Goal: Information Seeking & Learning: Learn about a topic

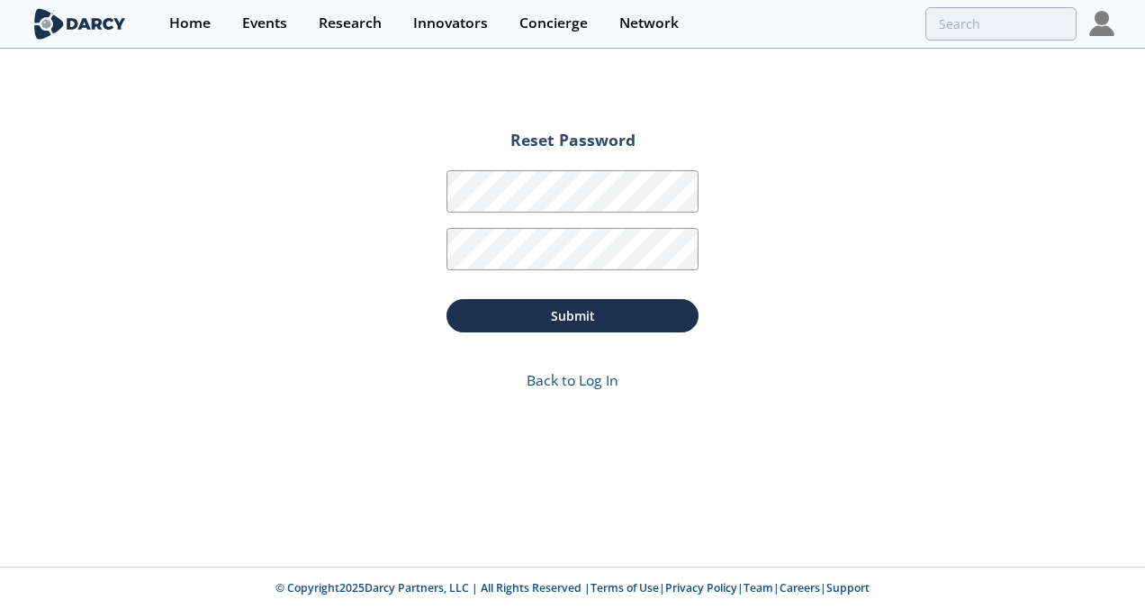
click at [1103, 23] on img at bounding box center [1101, 23] width 25 height 25
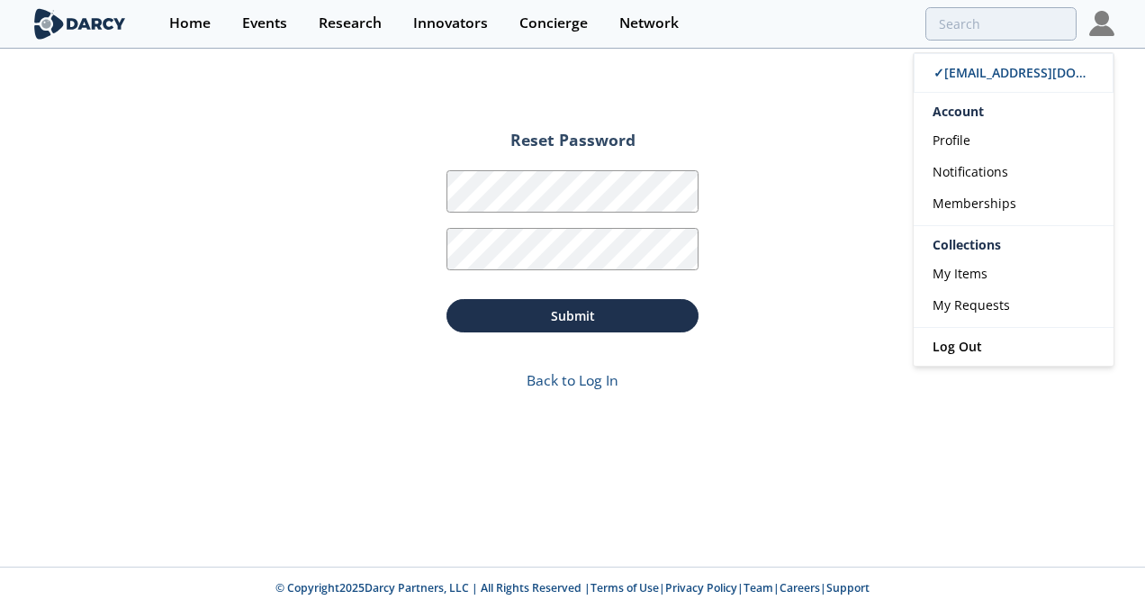
click at [962, 118] on div "Account" at bounding box center [1014, 109] width 200 height 32
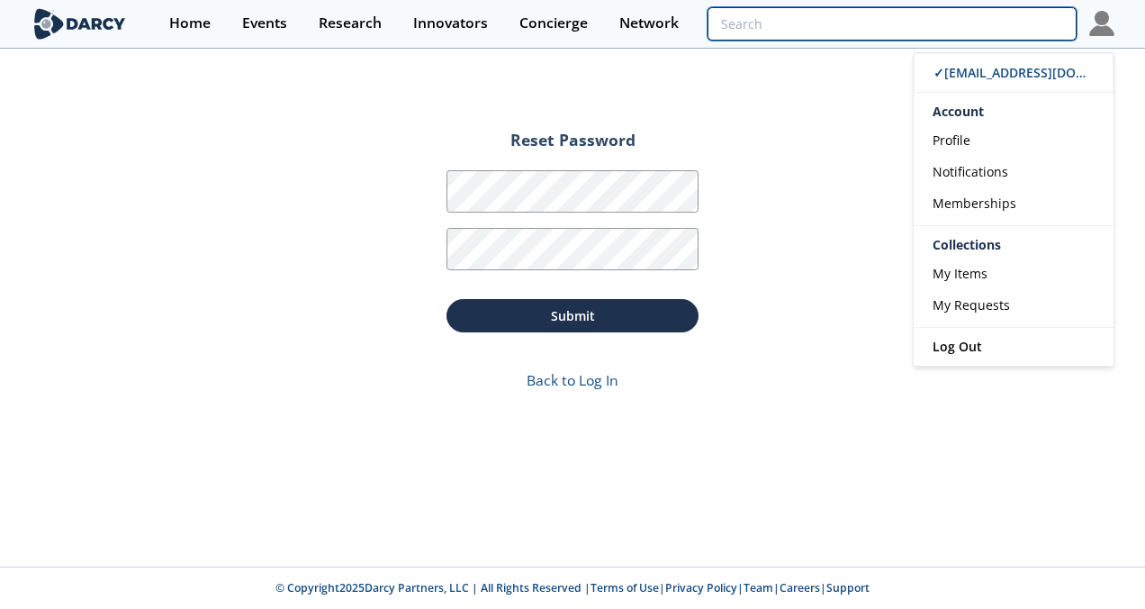
click at [987, 18] on input "search" at bounding box center [892, 23] width 369 height 33
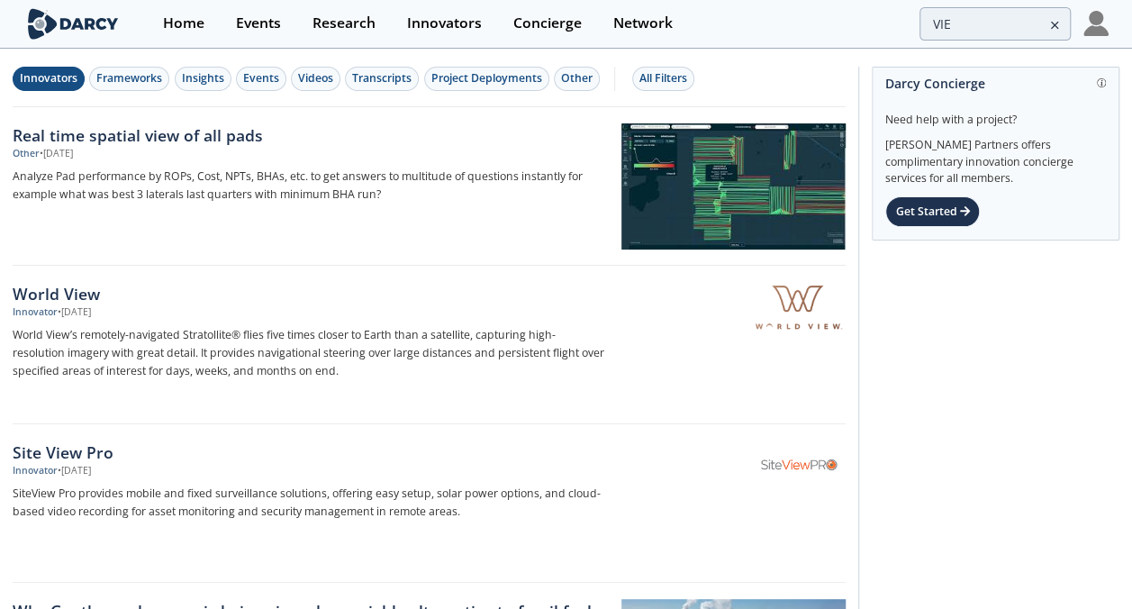
click at [41, 86] on div "Innovators" at bounding box center [49, 78] width 58 height 16
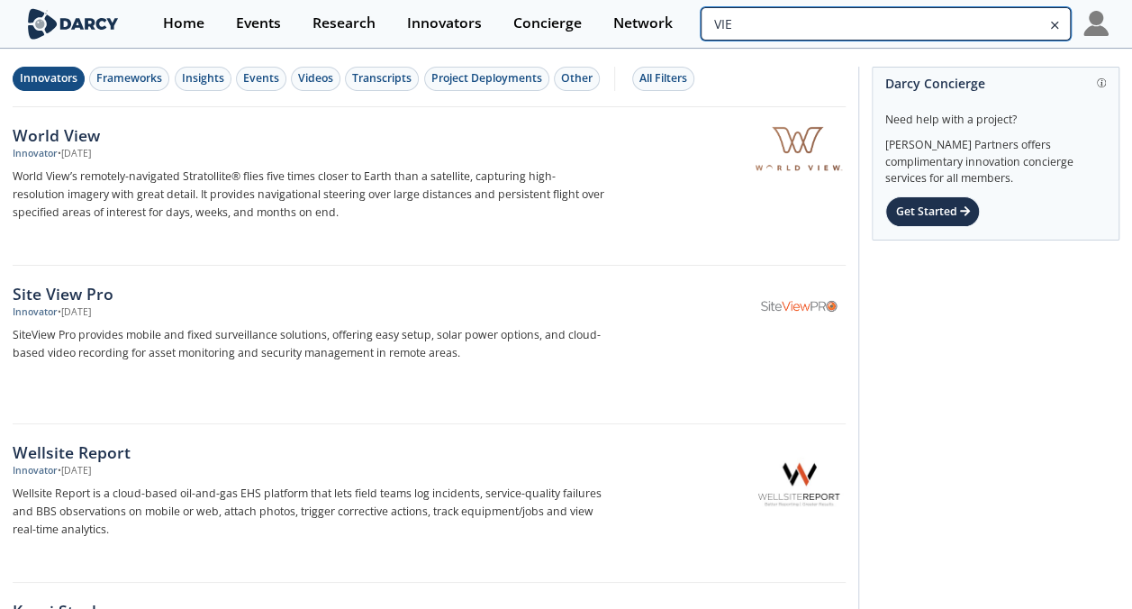
click at [959, 31] on input "VIE" at bounding box center [884, 23] width 369 height 33
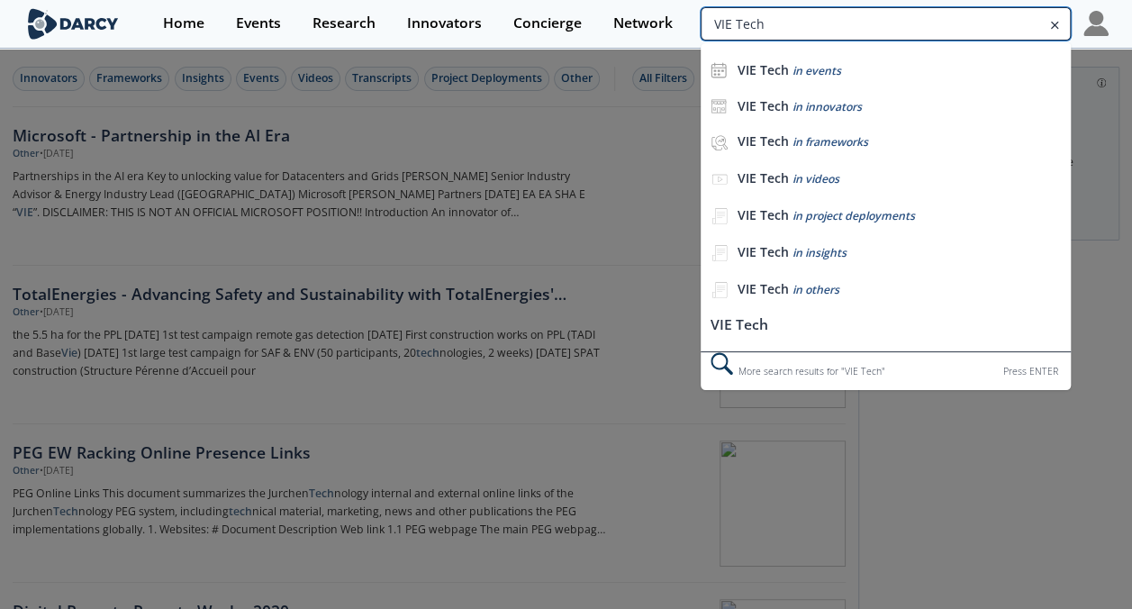
click at [1014, 29] on input "VIE Tech" at bounding box center [884, 23] width 369 height 33
drag, startPoint x: 1014, startPoint y: 29, endPoint x: 624, endPoint y: 13, distance: 390.2
click at [624, 13] on div "Home Events Research Innovators Concierge Network VIE Tech VIE Tech in events V…" at bounding box center [627, 24] width 961 height 48
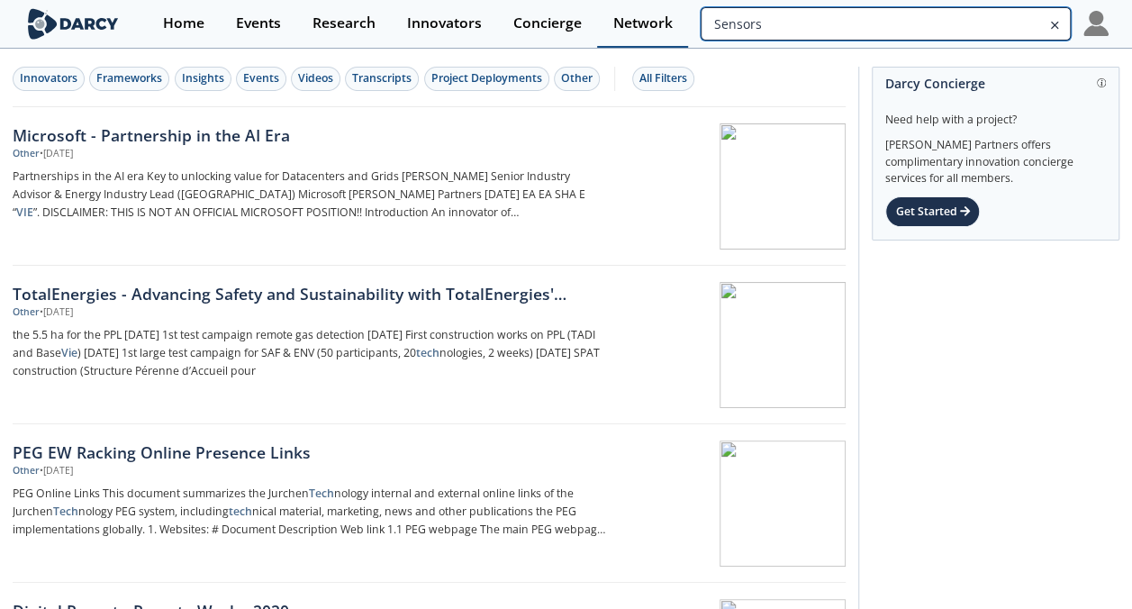
type input "Sensors"
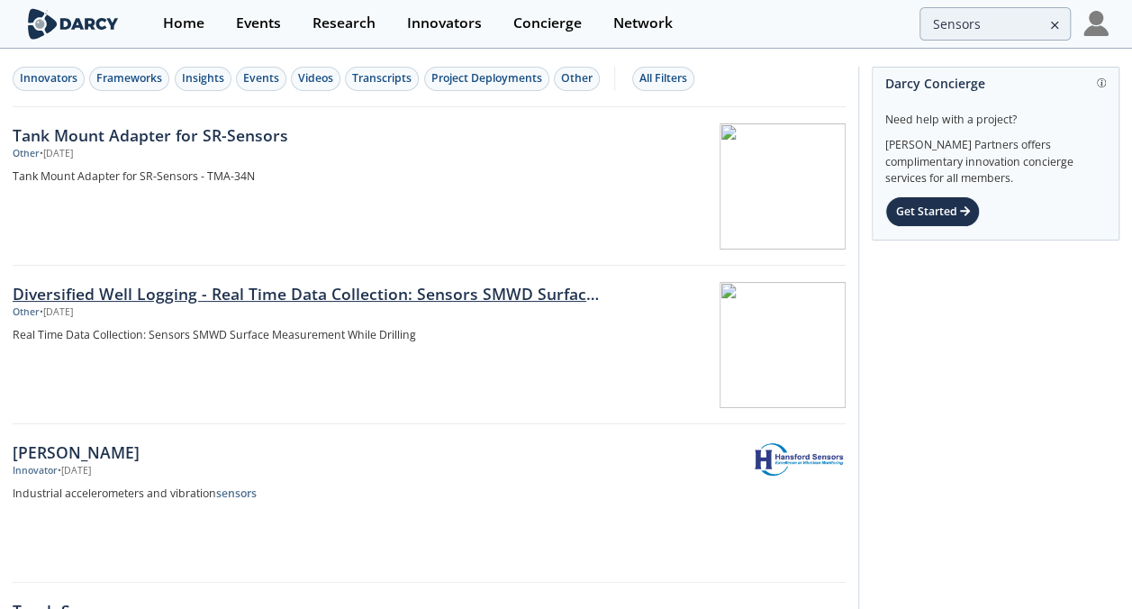
click at [456, 275] on link "Diversified Well Logging - Real Time Data Collection: Sensors SMWD Surface Meas…" at bounding box center [429, 345] width 833 height 158
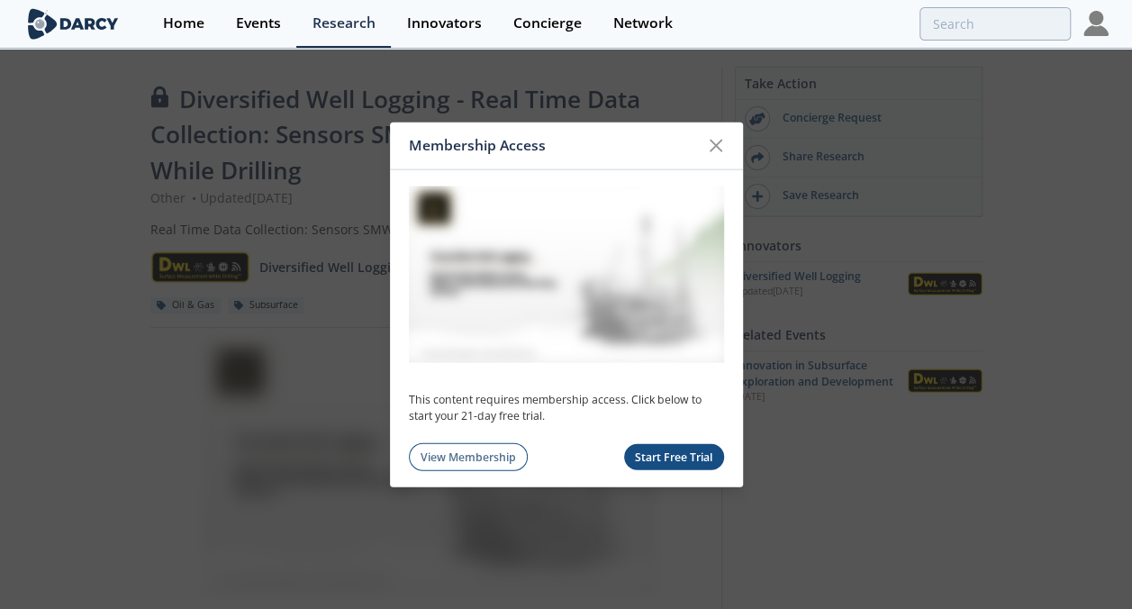
scroll to position [1, 0]
click at [718, 146] on icon at bounding box center [716, 146] width 22 height 22
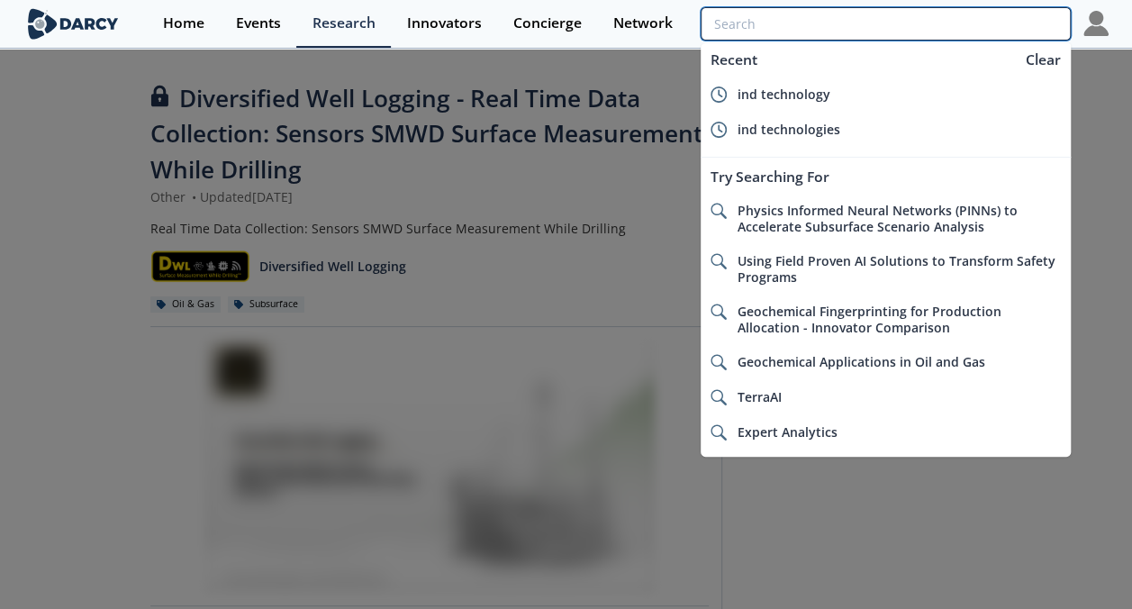
click at [962, 24] on input "search" at bounding box center [884, 23] width 369 height 33
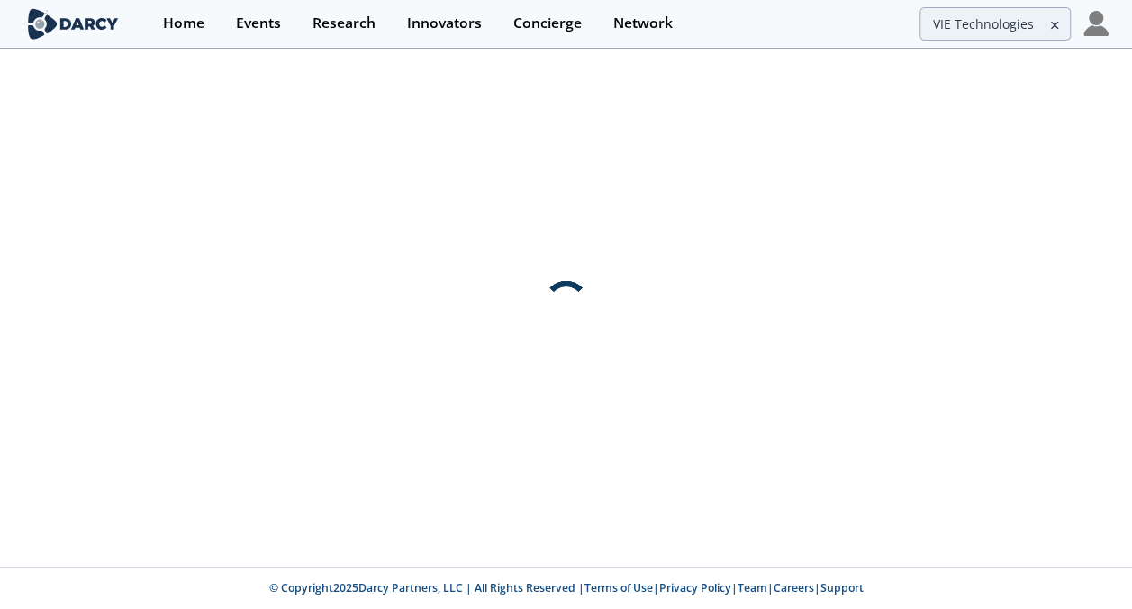
scroll to position [0, 0]
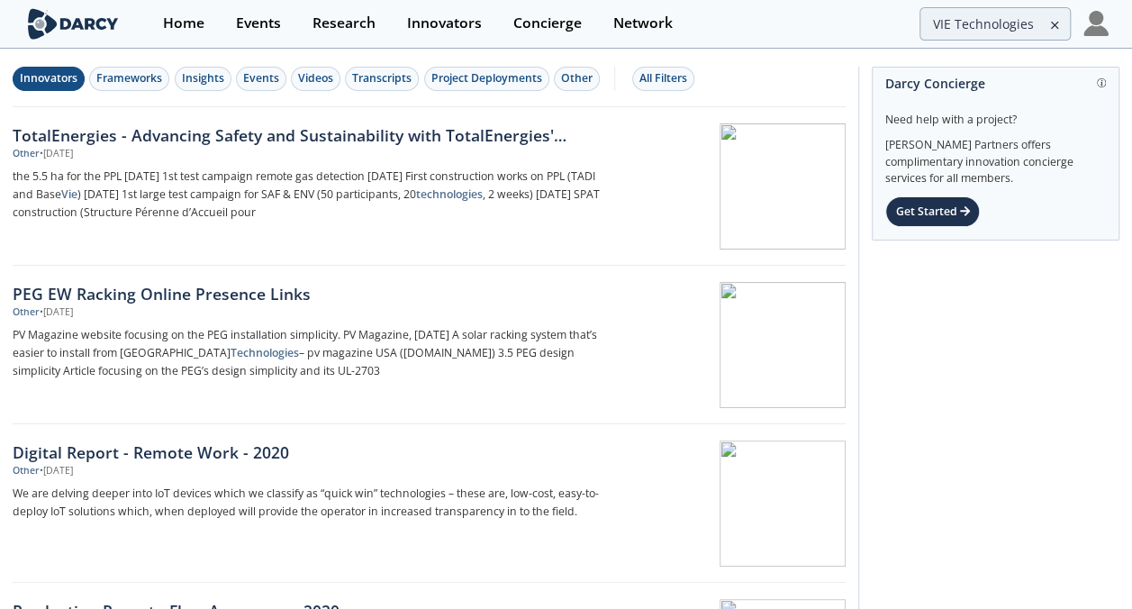
click at [68, 73] on div "Innovators" at bounding box center [49, 78] width 58 height 16
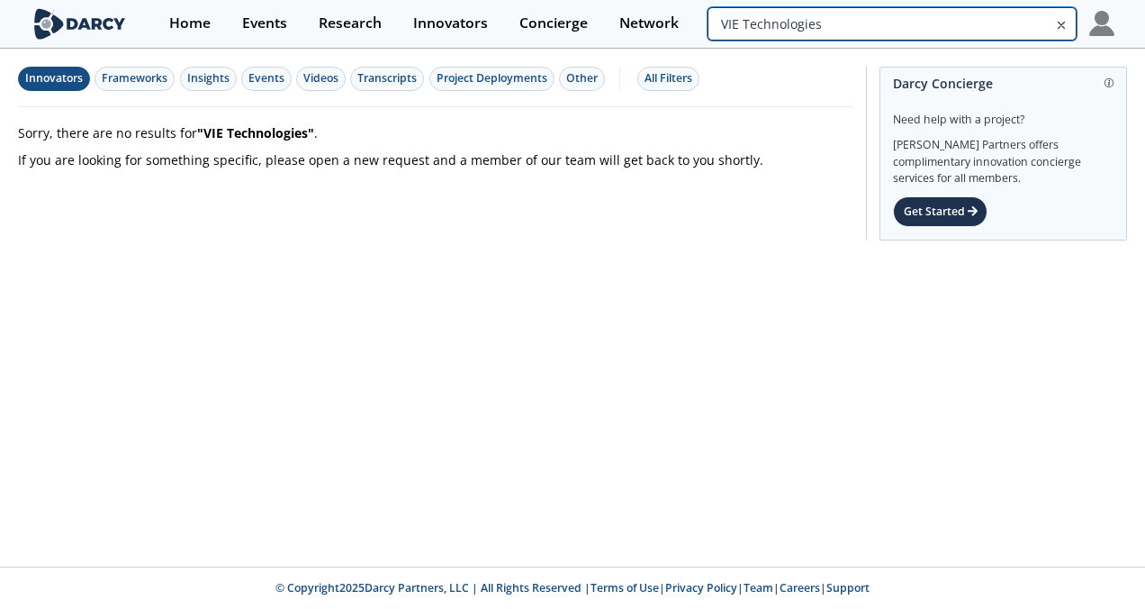
click at [1039, 25] on input "VIE Technologies" at bounding box center [892, 23] width 369 height 33
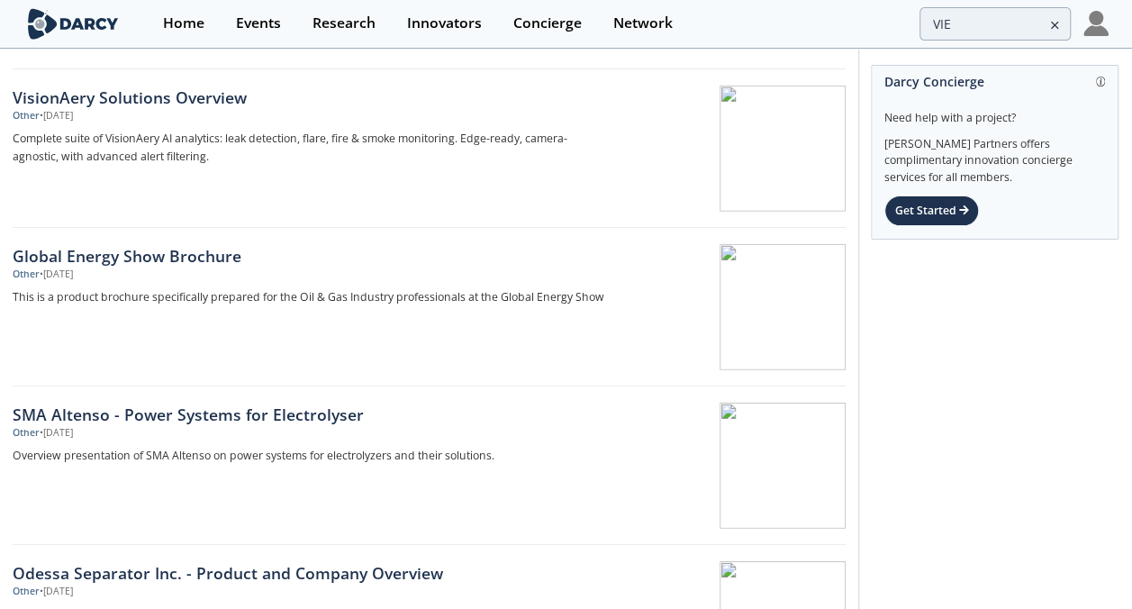
scroll to position [2422, 0]
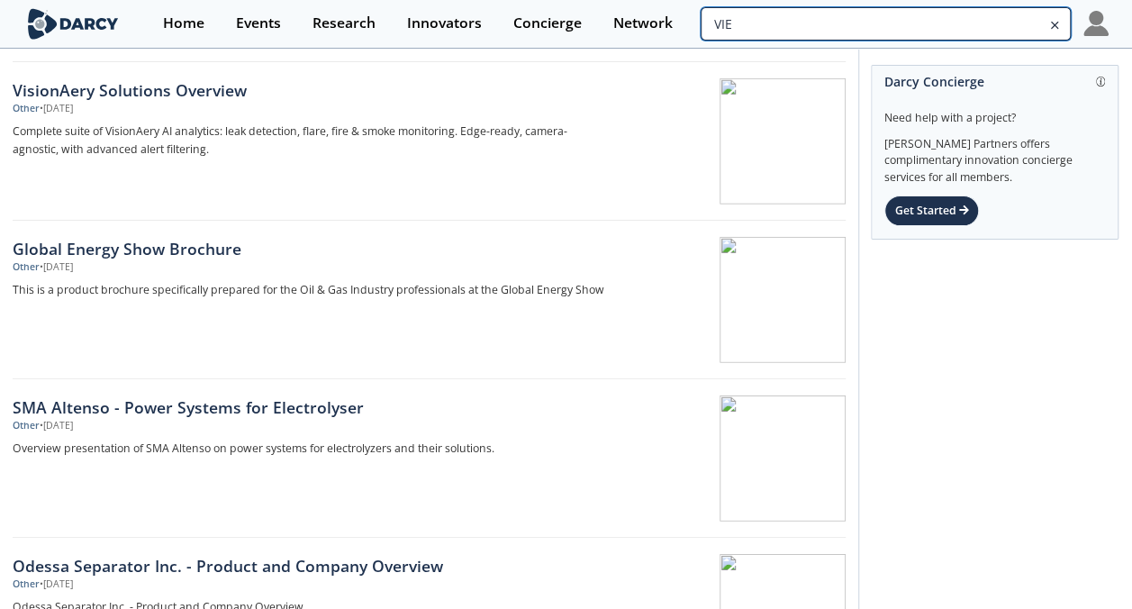
click at [969, 25] on input "VIE" at bounding box center [884, 23] width 369 height 33
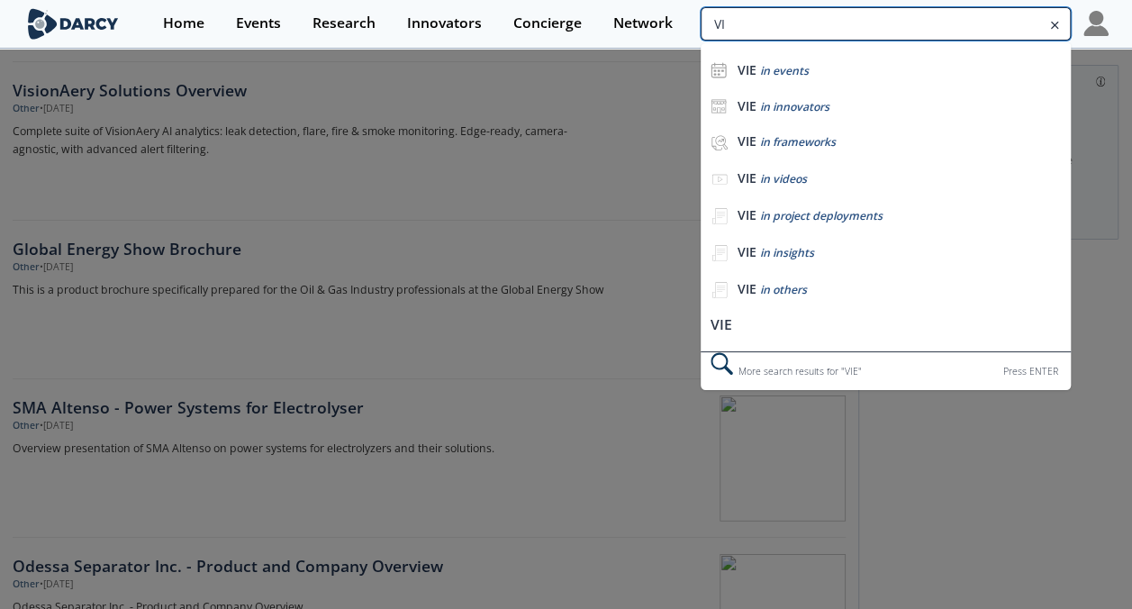
type input "V"
type input "Sensors"
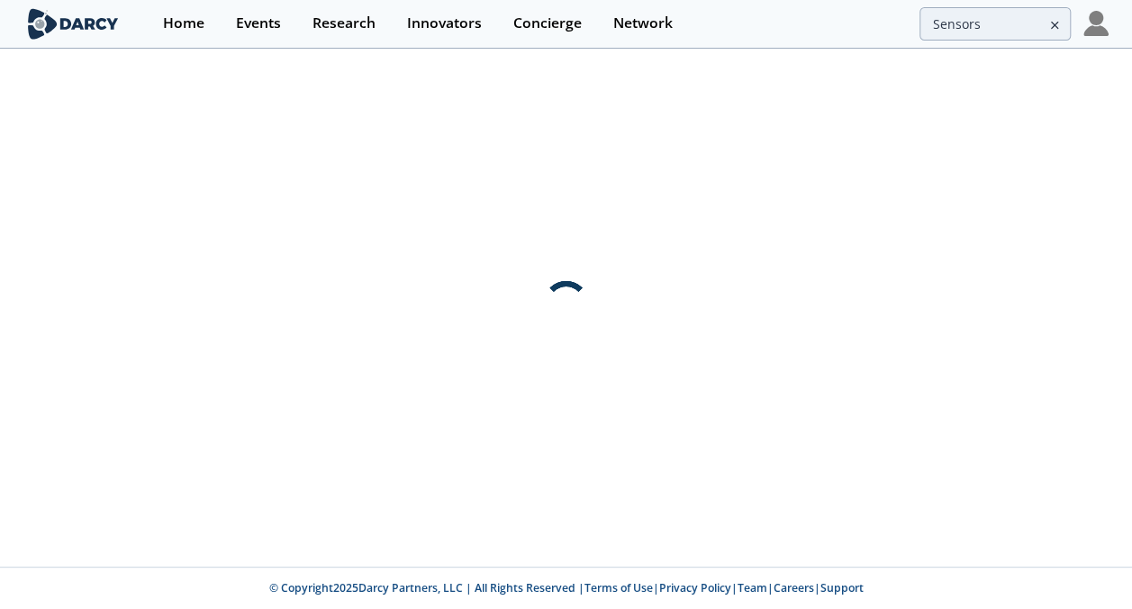
scroll to position [0, 0]
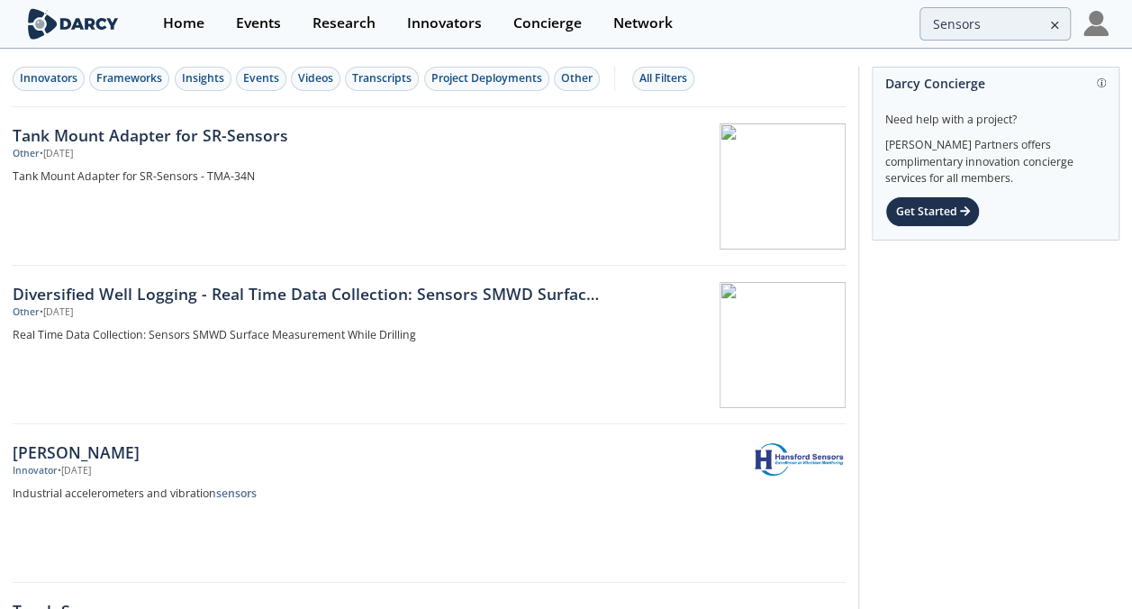
click at [140, 64] on div "Innovators Frameworks Insights Events Videos Transcripts Project Deployments Ot…" at bounding box center [429, 78] width 833 height 57
click at [136, 78] on div "Frameworks" at bounding box center [129, 78] width 66 height 16
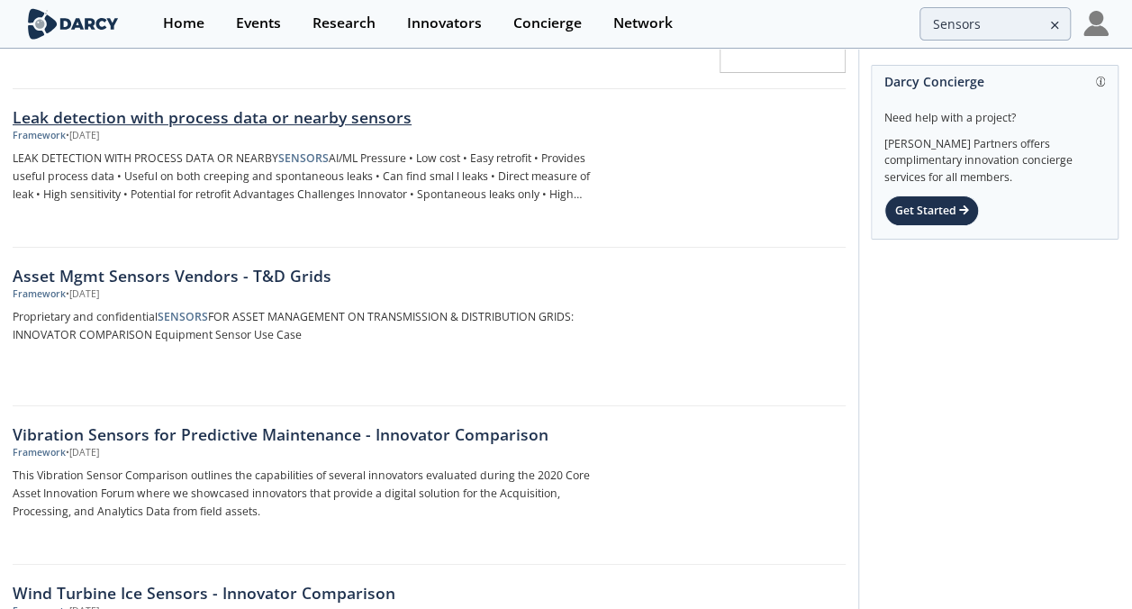
scroll to position [182, 0]
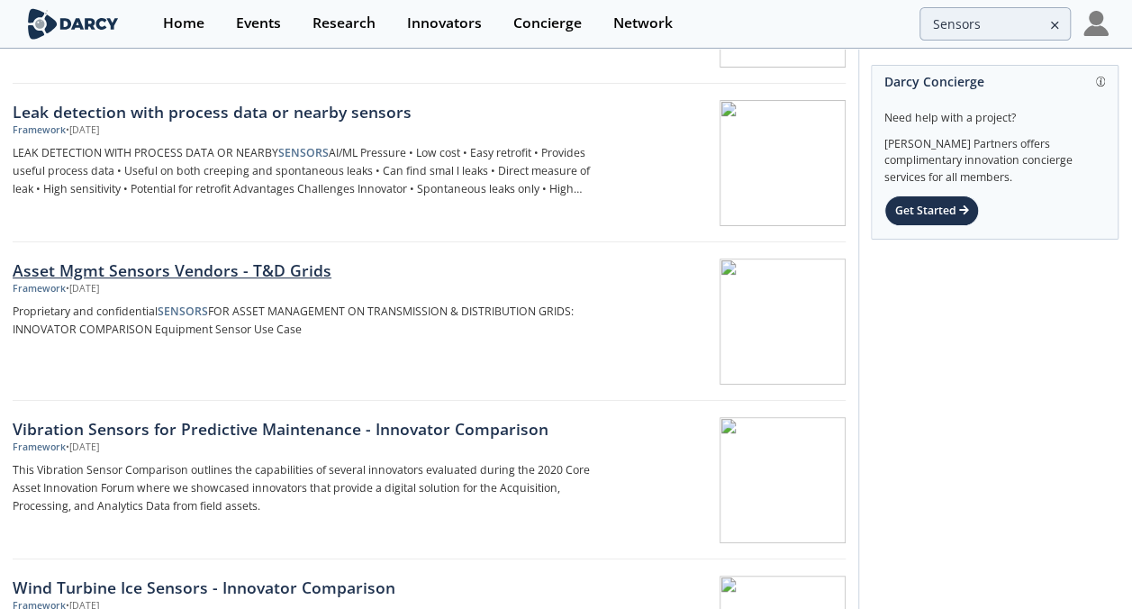
click at [711, 293] on div at bounding box center [731, 321] width 227 height 126
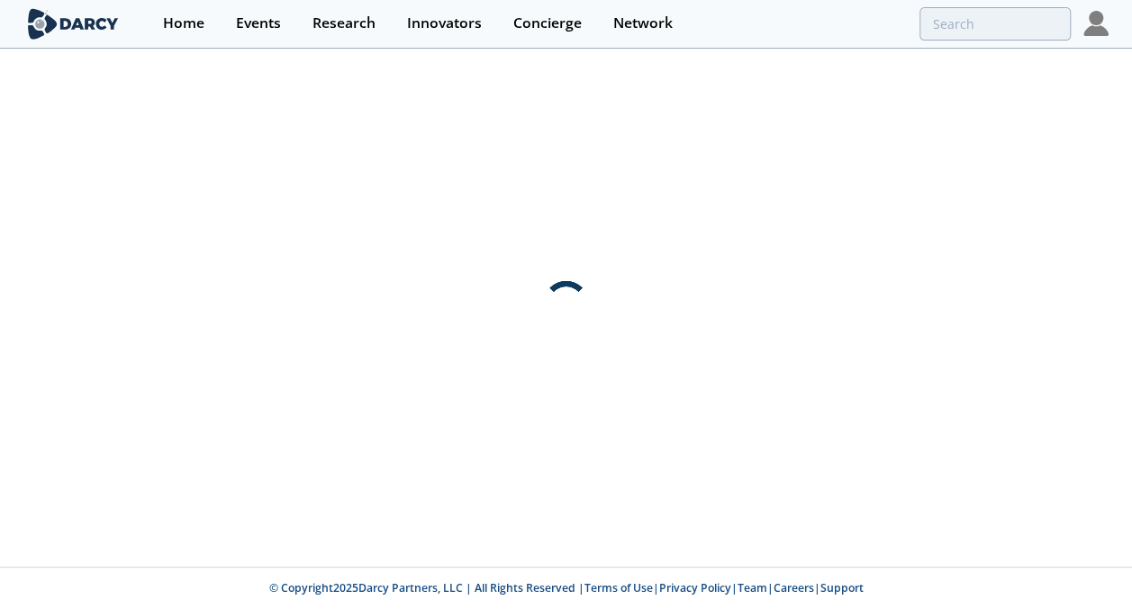
scroll to position [0, 0]
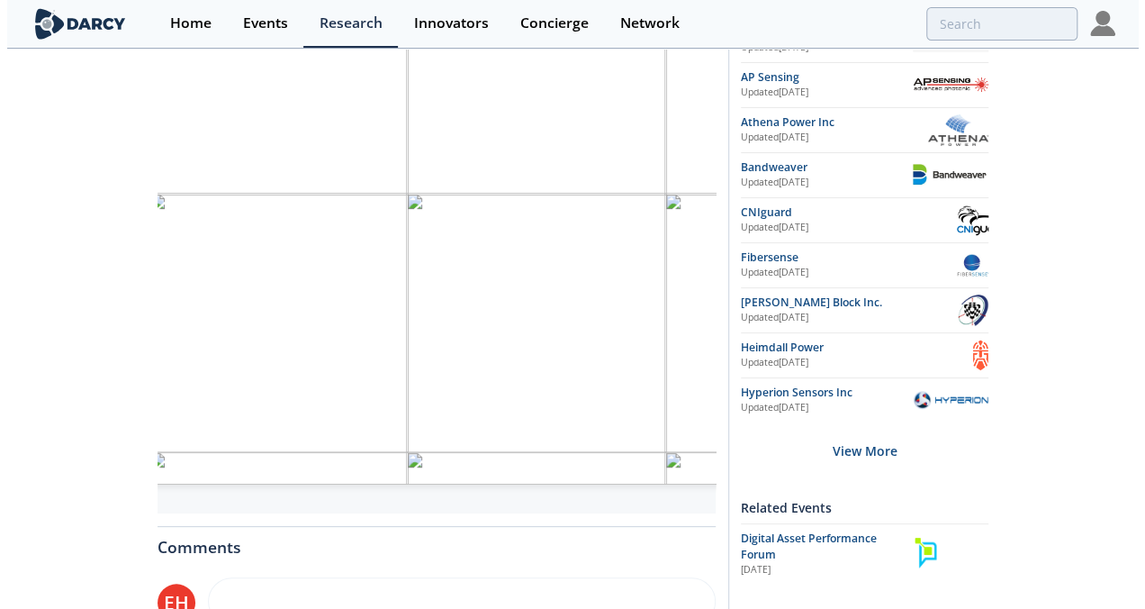
scroll to position [426, 0]
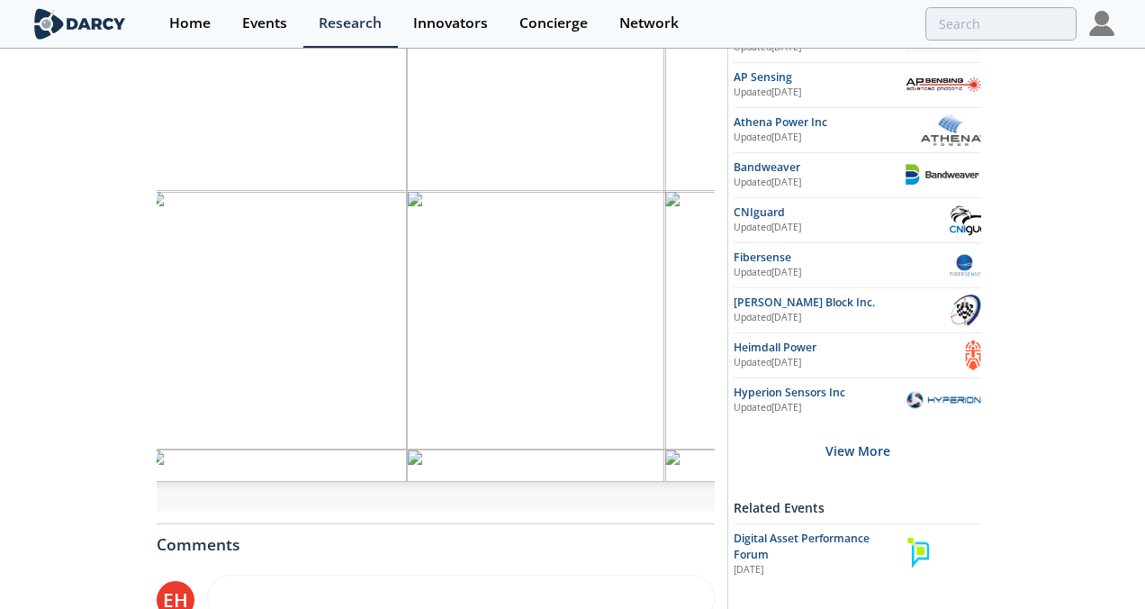
drag, startPoint x: 77, startPoint y: 452, endPoint x: 592, endPoint y: 479, distance: 515.7
click at [592, 479] on div "Asset Mgmt Sensors Vendors - T&D Grids Framework • Updated [DATE] Q4 2021 updat…" at bounding box center [572, 268] width 1145 height 1286
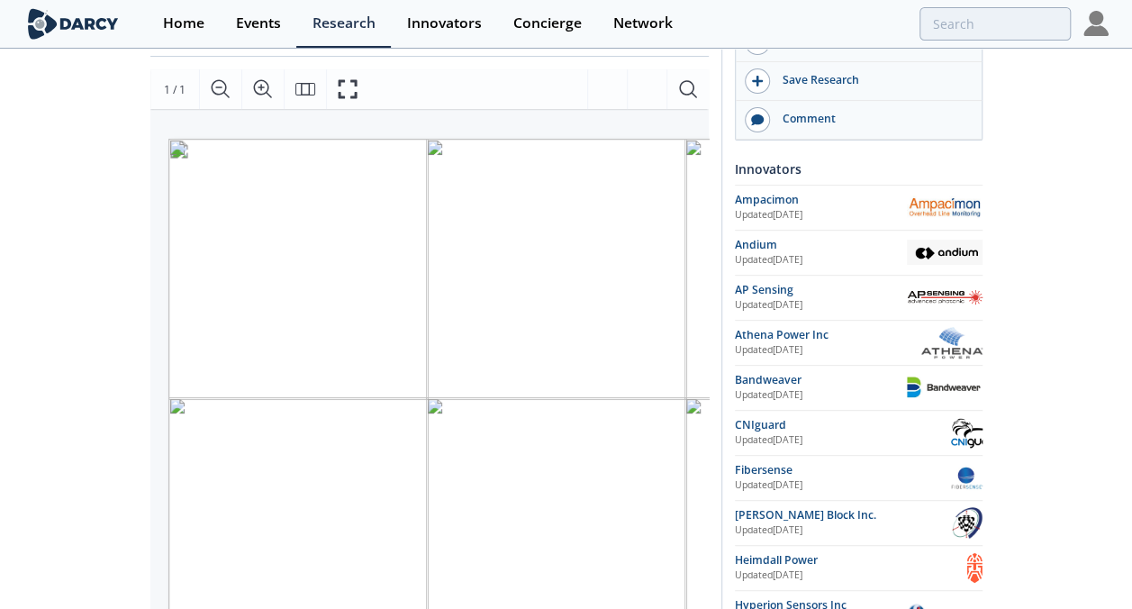
scroll to position [216, 0]
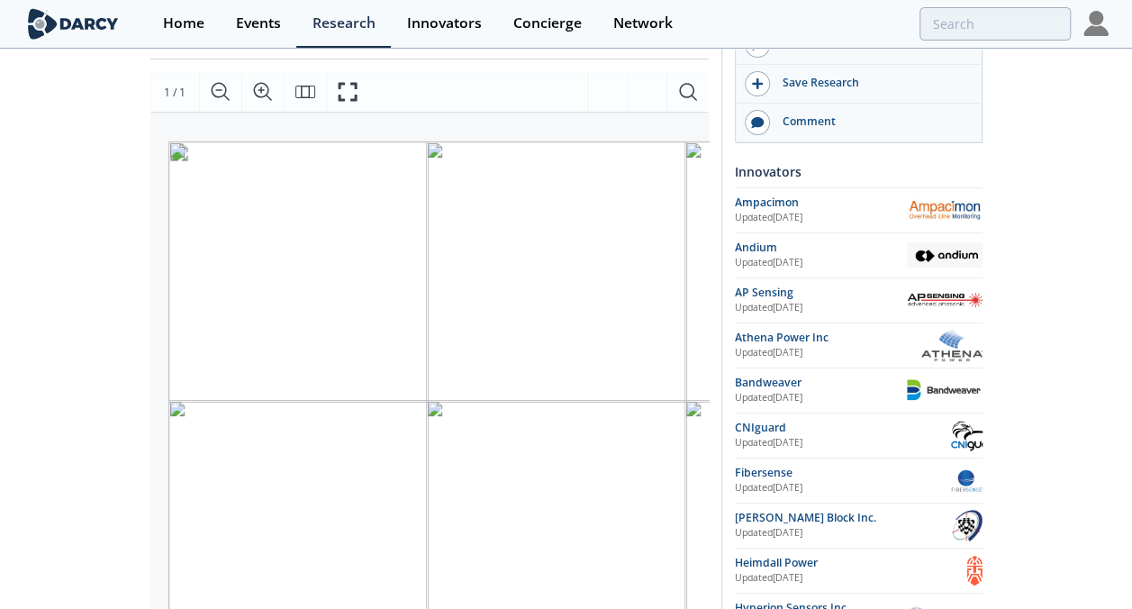
type input "Sensors"
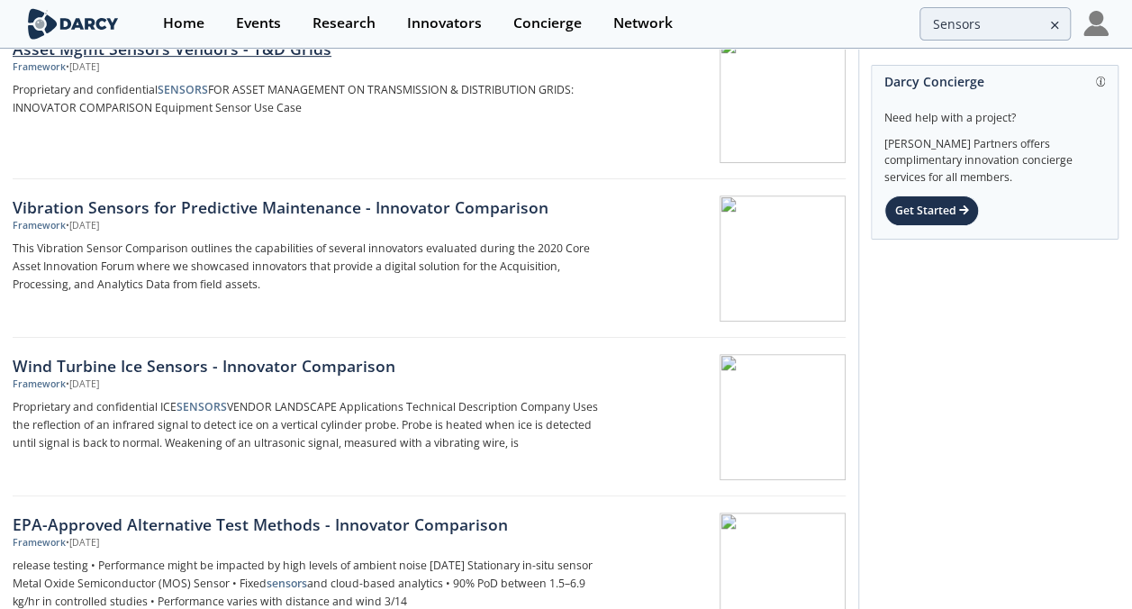
scroll to position [404, 0]
click at [230, 202] on div "Vibration Sensors for Predictive Maintenance - Innovator Comparison" at bounding box center [309, 205] width 593 height 23
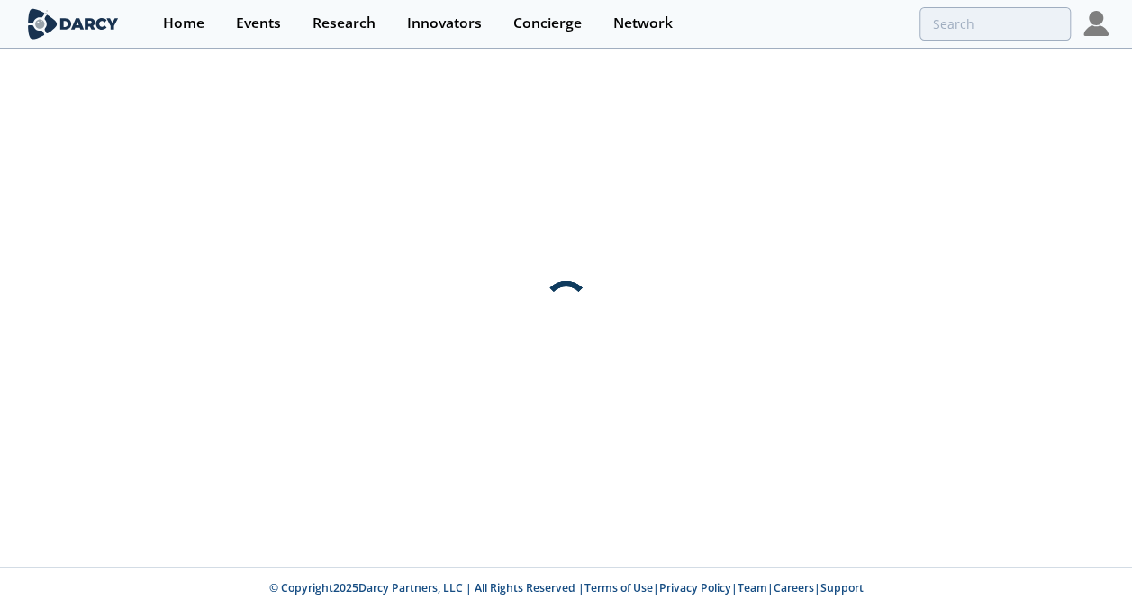
scroll to position [0, 0]
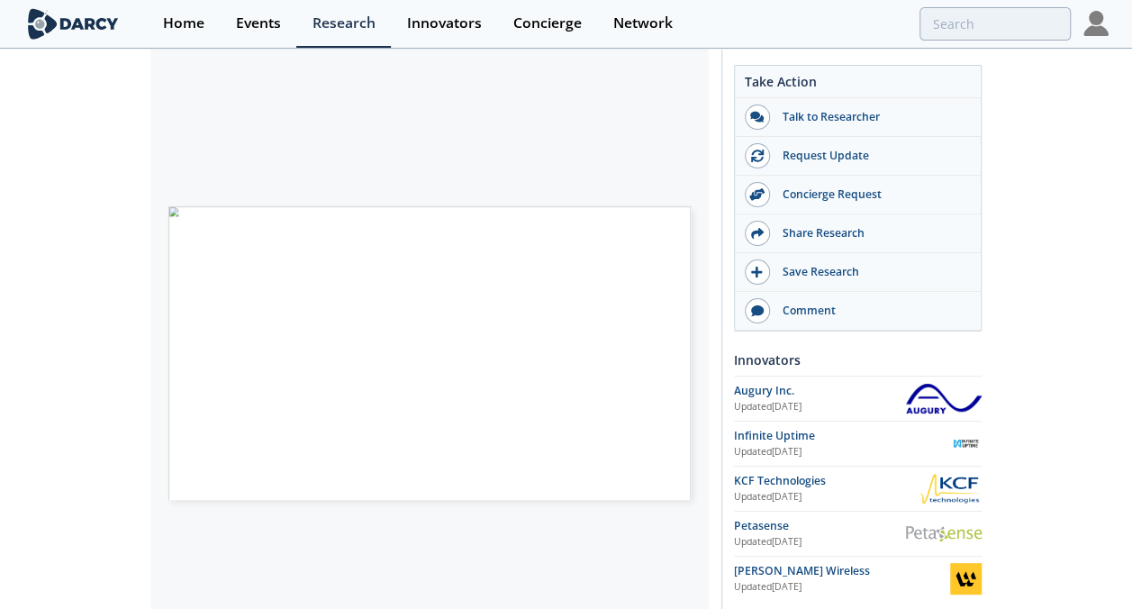
scroll to position [333, 0]
type input "Sensors"
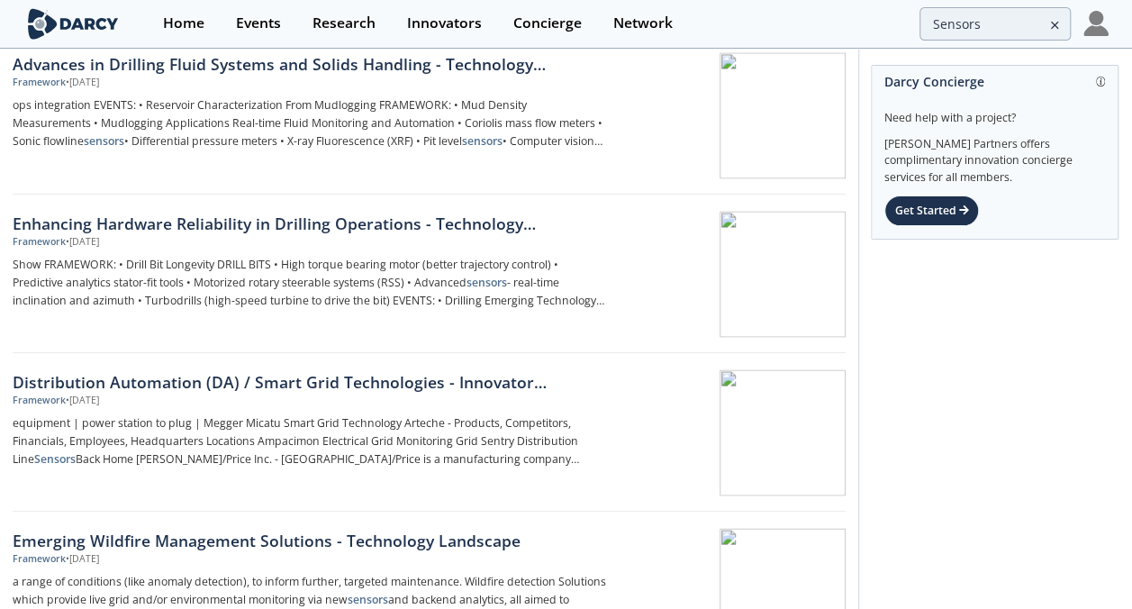
scroll to position [1498, 0]
click at [140, 369] on div "Distribution Automation (DA) / Smart Grid Technologies - Innovator Landscape" at bounding box center [309, 379] width 593 height 23
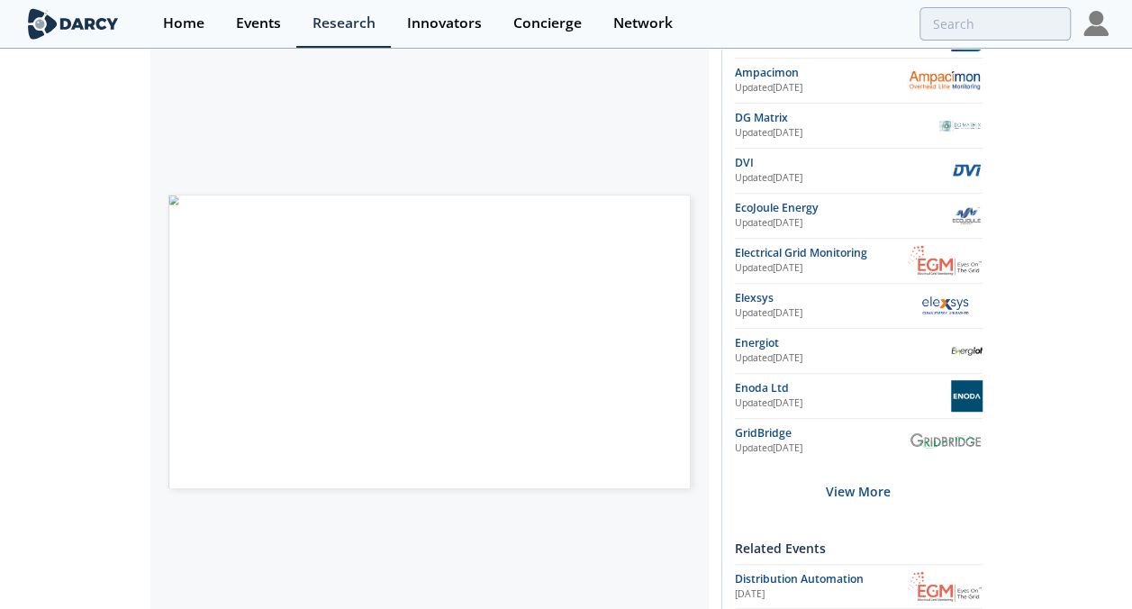
scroll to position [369, 0]
